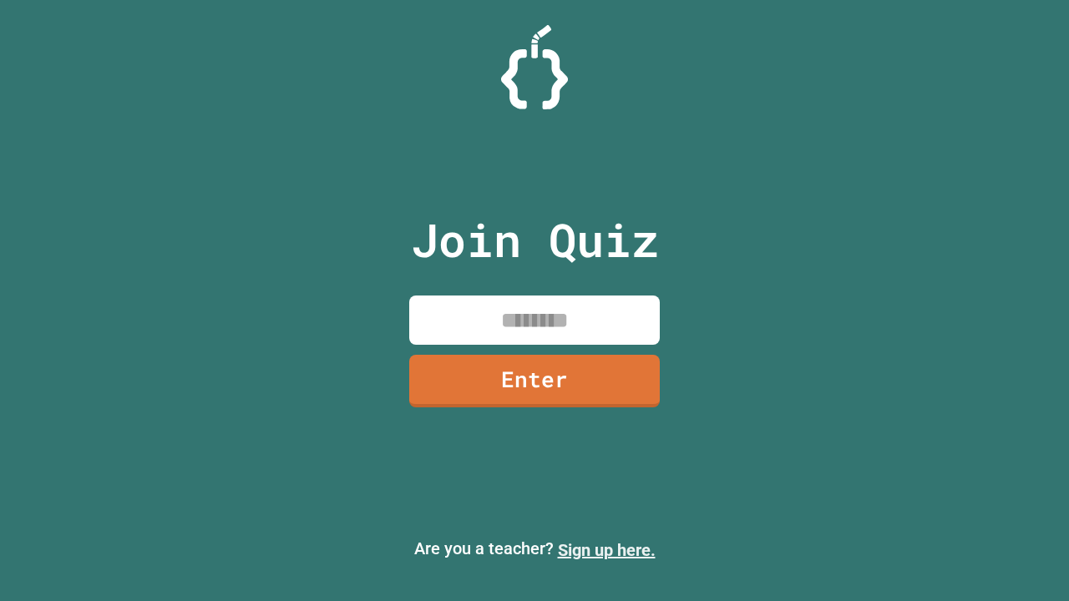
click at [606, 550] on link "Sign up here." at bounding box center [607, 550] width 98 height 20
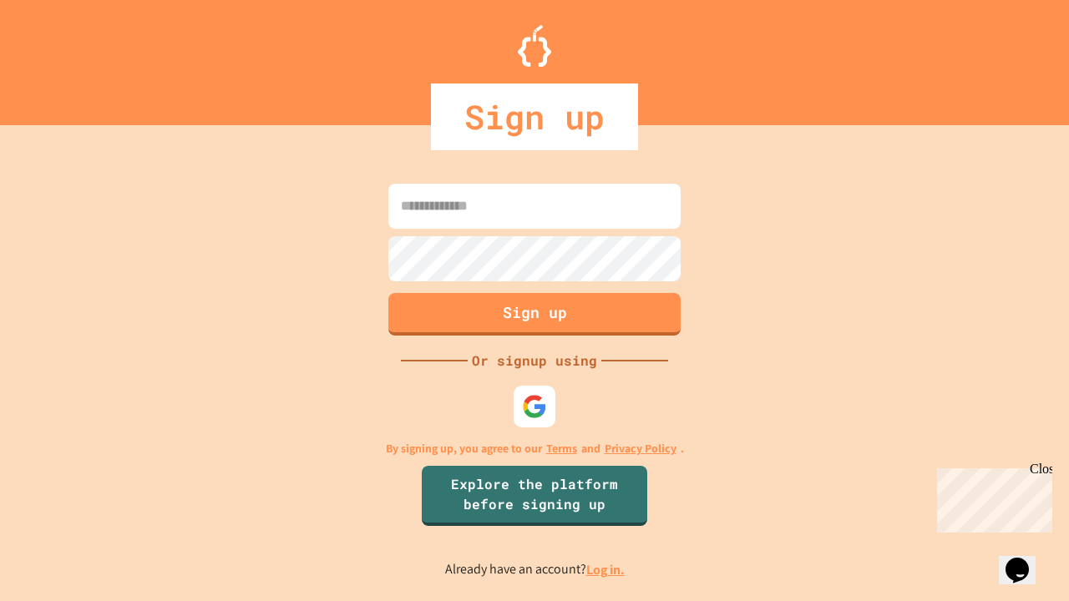
click at [606, 570] on link "Log in." at bounding box center [605, 570] width 38 height 18
